Goal: Task Accomplishment & Management: Complete application form

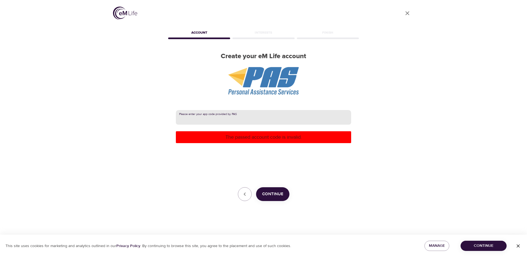
click at [223, 118] on input "text" at bounding box center [263, 117] width 175 height 15
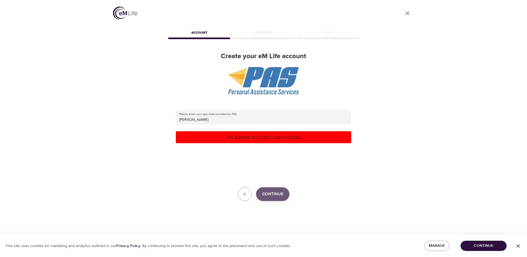
click at [274, 193] on span "Continue" at bounding box center [272, 193] width 21 height 7
click at [487, 247] on span "Continue" at bounding box center [483, 245] width 37 height 7
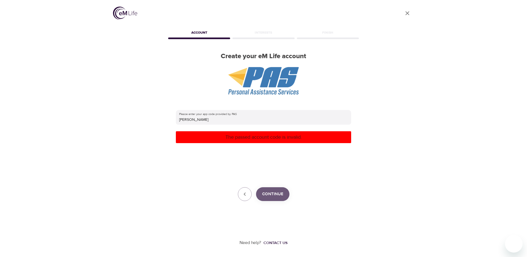
click at [270, 194] on span "Continue" at bounding box center [272, 193] width 21 height 7
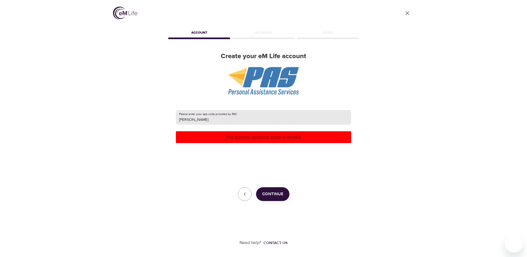
drag, startPoint x: 214, startPoint y: 118, endPoint x: 47, endPoint y: 74, distance: 173.6
click at [47, 74] on div "User Profile Account Interests Finish Create your eM Life account Please enter …" at bounding box center [263, 128] width 527 height 257
click at [207, 118] on input "[PERSON_NAME]" at bounding box center [263, 117] width 175 height 15
drag, startPoint x: 203, startPoint y: 120, endPoint x: 154, endPoint y: 114, distance: 49.2
click at [154, 114] on div "User Profile Account Interests Finish Create your eM Life account Please enter …" at bounding box center [263, 128] width 314 height 257
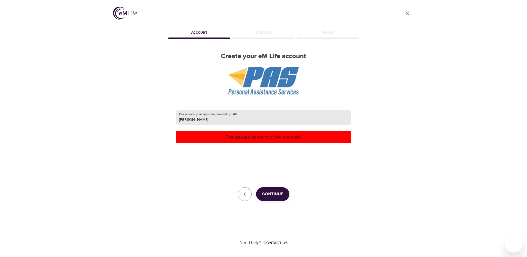
paste input "222965"
type input "222965"
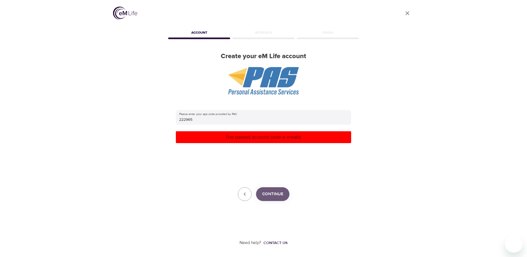
click at [273, 195] on span "Continue" at bounding box center [272, 193] width 21 height 7
click at [241, 191] on icon "button" at bounding box center [244, 194] width 7 height 7
click at [244, 194] on icon "button" at bounding box center [245, 193] width 2 height 3
click at [282, 242] on div "Contact us" at bounding box center [275, 243] width 24 height 6
click at [246, 193] on icon "button" at bounding box center [244, 194] width 7 height 7
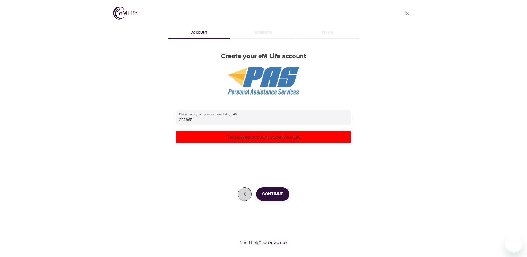
click at [246, 193] on icon "button" at bounding box center [244, 194] width 7 height 7
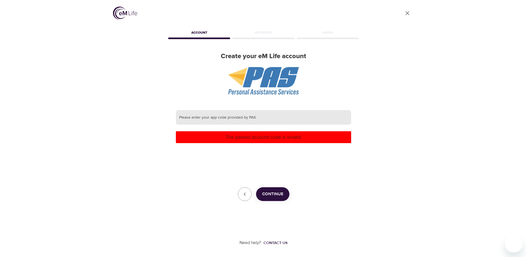
click at [195, 116] on input "text" at bounding box center [263, 117] width 175 height 15
type input "[PERSON_NAME]"
click at [152, 202] on div "User Profile Account Interests Finish Create your eM Life account Please enter …" at bounding box center [263, 128] width 314 height 257
click at [218, 119] on input "[PERSON_NAME]" at bounding box center [263, 117] width 175 height 15
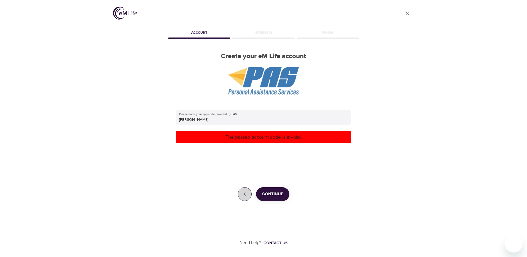
click at [243, 195] on icon "button" at bounding box center [244, 194] width 7 height 7
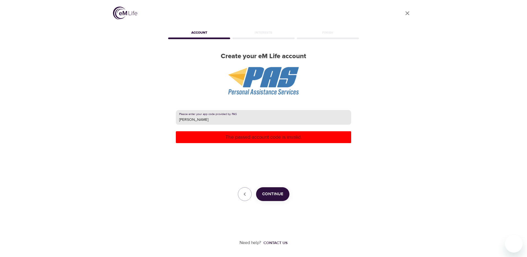
click at [244, 117] on input "[PERSON_NAME]" at bounding box center [263, 117] width 175 height 15
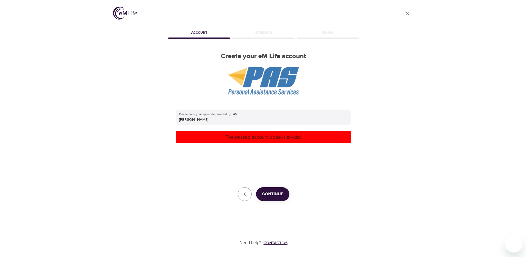
click at [277, 243] on div "Contact us" at bounding box center [275, 243] width 24 height 6
click at [125, 11] on img at bounding box center [125, 13] width 24 height 13
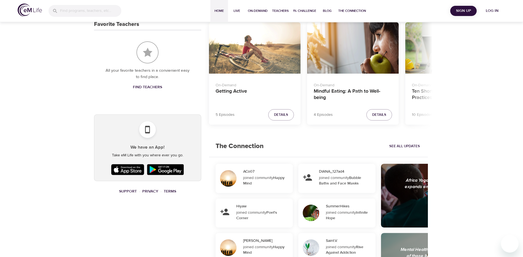
scroll to position [248, 0]
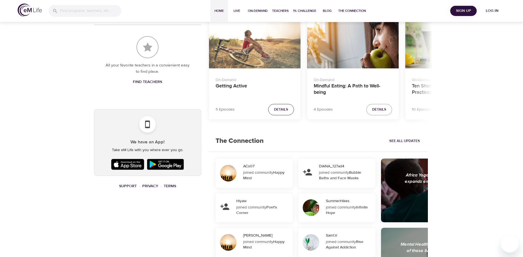
click at [279, 109] on span "Details" at bounding box center [281, 109] width 14 height 6
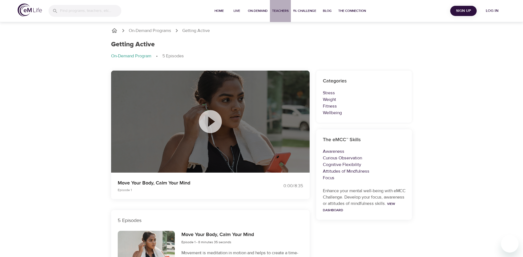
click at [279, 11] on span "Teachers" at bounding box center [280, 11] width 17 height 6
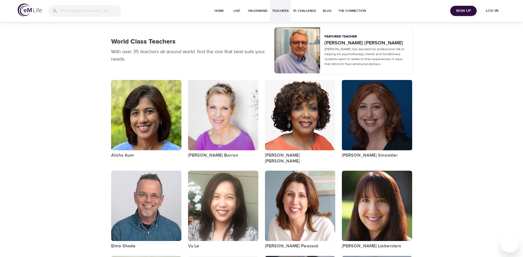
click at [376, 107] on div "button" at bounding box center [377, 115] width 70 height 70
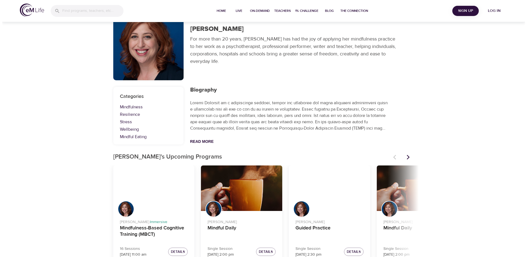
scroll to position [39, 0]
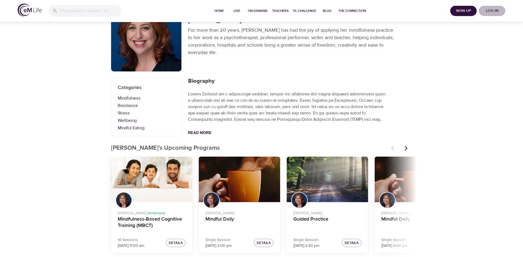
click at [485, 10] on span "Log in" at bounding box center [492, 10] width 22 height 7
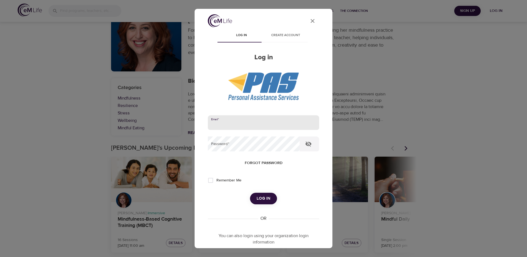
click at [221, 121] on input "email" at bounding box center [263, 122] width 111 height 15
type input "jimmer@butlersupply.com"
click at [284, 33] on span "Create account" at bounding box center [285, 36] width 37 height 6
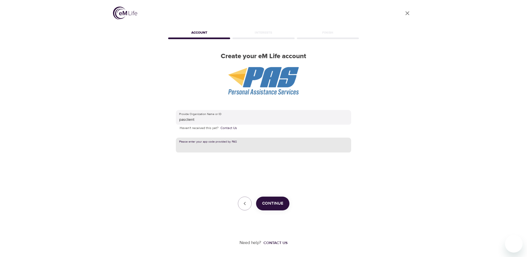
click at [227, 146] on input "text" at bounding box center [263, 145] width 175 height 15
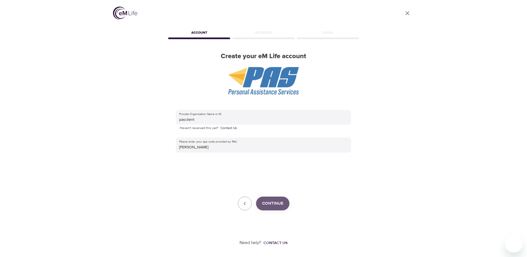
click at [268, 201] on span "Continue" at bounding box center [272, 203] width 21 height 7
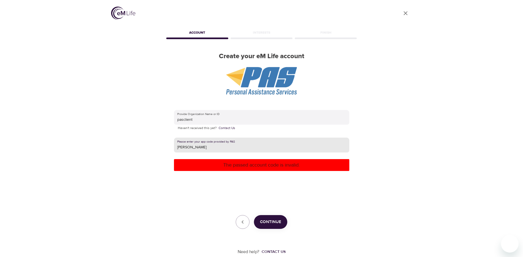
drag, startPoint x: 199, startPoint y: 148, endPoint x: 135, endPoint y: 139, distance: 64.2
click at [135, 139] on div "User Profile Account Interests Finish Create your eM Life account Provide Organ…" at bounding box center [261, 128] width 314 height 257
type input "[PERSON_NAME]"
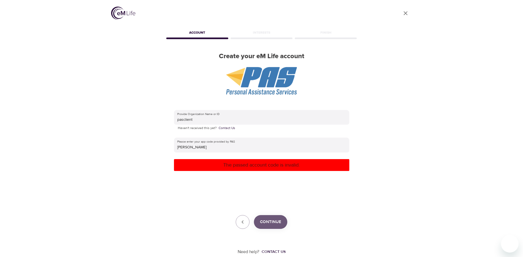
click at [268, 219] on span "Continue" at bounding box center [270, 221] width 21 height 7
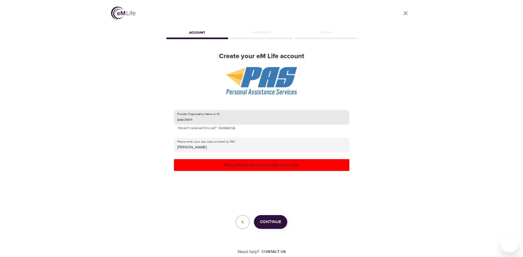
drag, startPoint x: 205, startPoint y: 117, endPoint x: 157, endPoint y: 112, distance: 48.5
click at [157, 112] on div "User Profile Account Interests Finish Create your eM Life account Provide Organ…" at bounding box center [261, 128] width 314 height 257
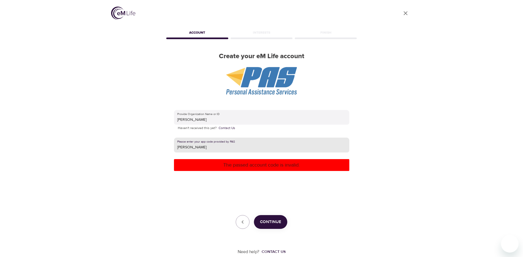
drag, startPoint x: 201, startPoint y: 149, endPoint x: 158, endPoint y: 149, distance: 43.8
click at [158, 149] on div "User Profile Account Interests Finish Create your eM Life account Provide Organ…" at bounding box center [261, 128] width 314 height 257
click at [270, 222] on span "Continue" at bounding box center [270, 221] width 21 height 7
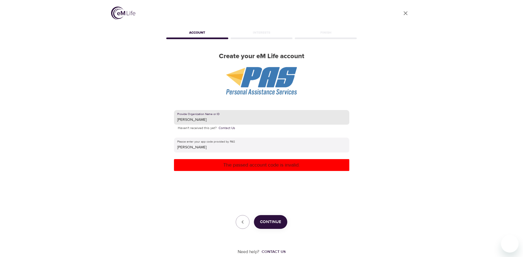
click at [215, 122] on input "[PERSON_NAME]" at bounding box center [261, 117] width 175 height 15
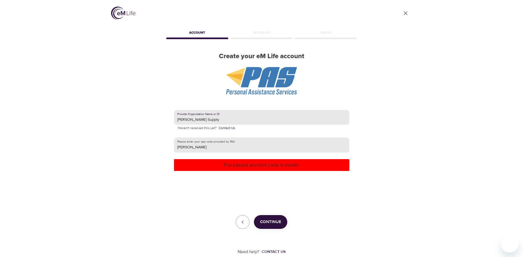
type input "Butler Supply"
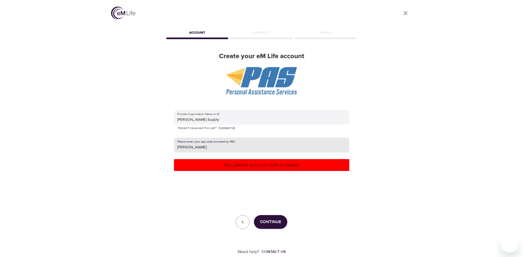
drag, startPoint x: 194, startPoint y: 149, endPoint x: 37, endPoint y: 120, distance: 159.7
click at [37, 120] on div "User Profile Account Interests Finish Create your eM Life account Provide Organ…" at bounding box center [261, 128] width 523 height 257
type input "[PERSON_NAME]"
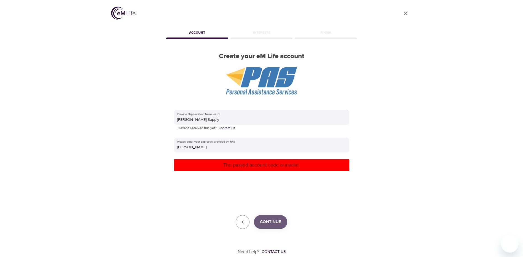
click at [275, 221] on span "Continue" at bounding box center [270, 221] width 21 height 7
